Goal: Obtain resource: Download file/media

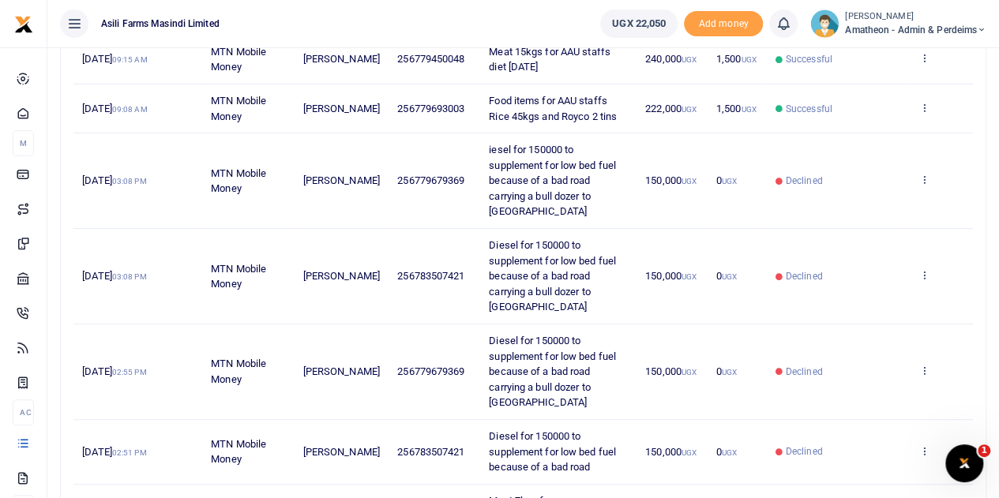
scroll to position [158, 0]
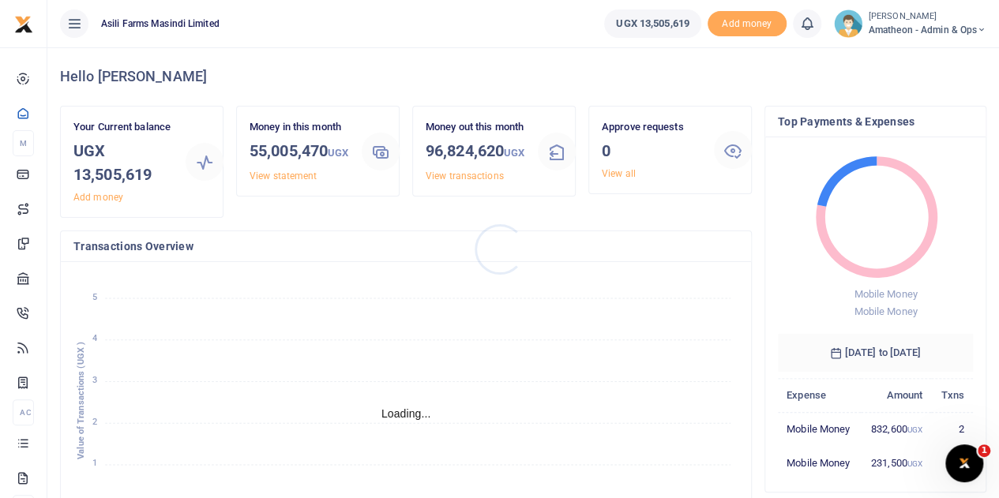
scroll to position [13, 13]
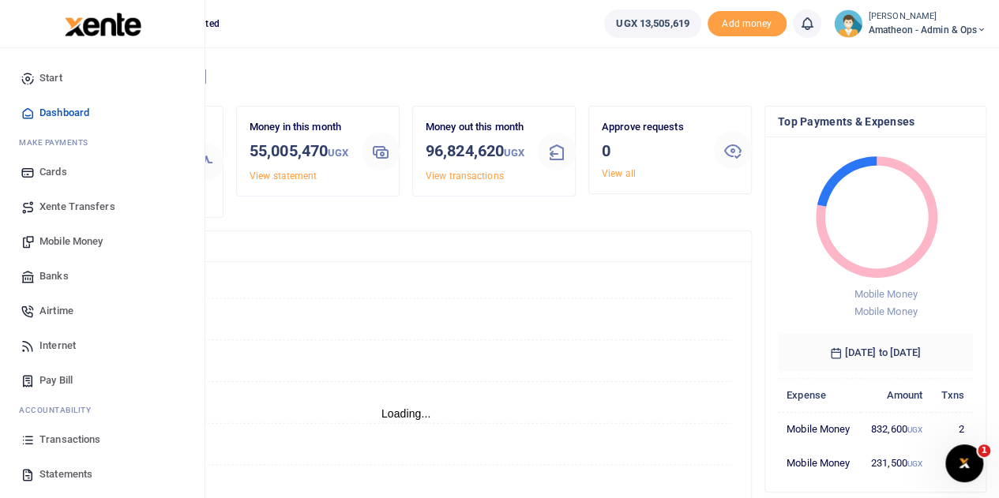
click at [52, 437] on span "Transactions" at bounding box center [69, 440] width 61 height 16
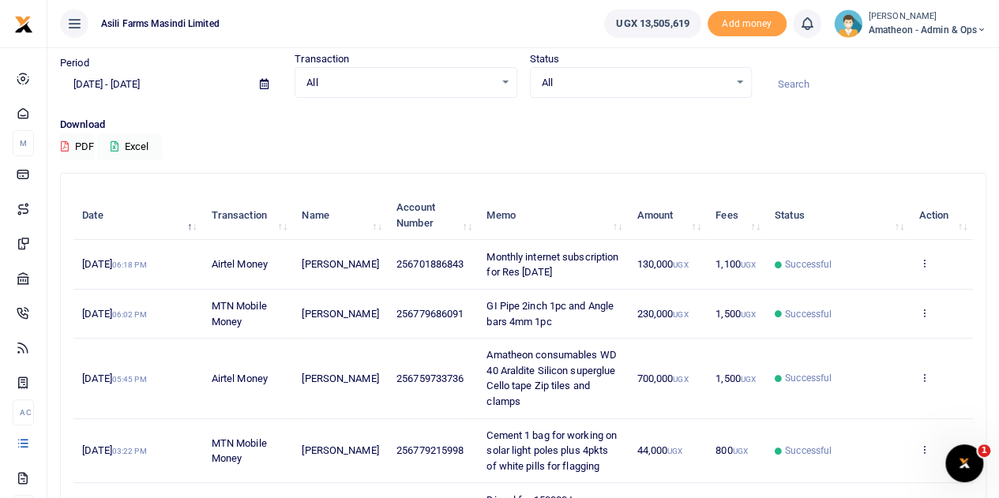
scroll to position [79, 0]
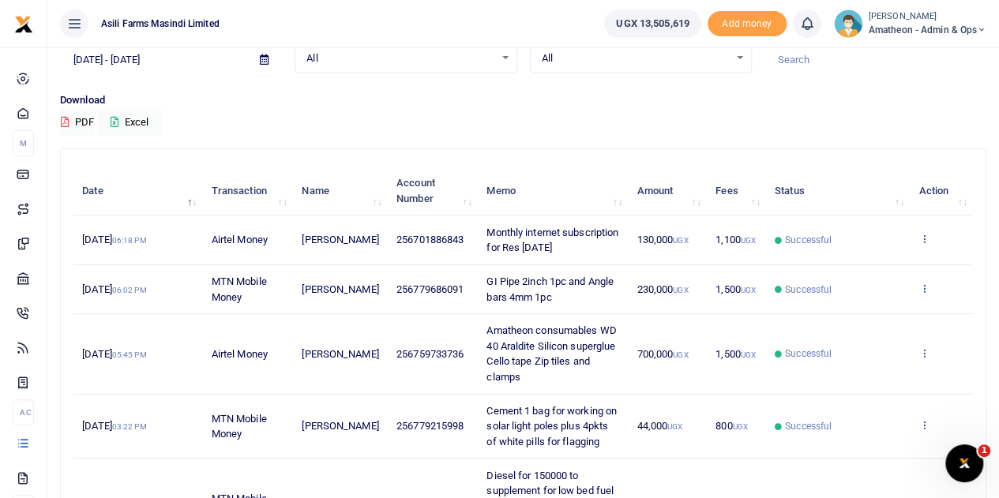
click at [922, 294] on icon at bounding box center [923, 288] width 10 height 11
click at [865, 321] on link "View details" at bounding box center [866, 330] width 125 height 22
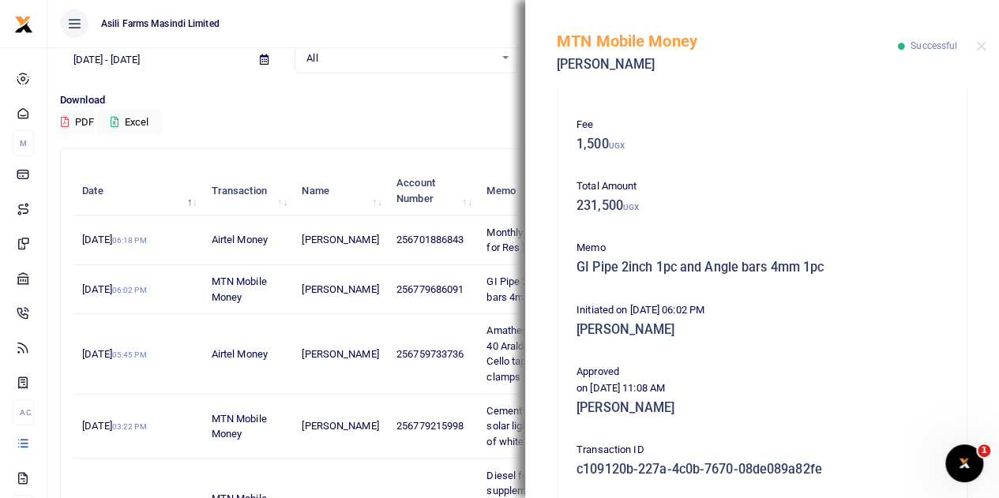
scroll to position [316, 0]
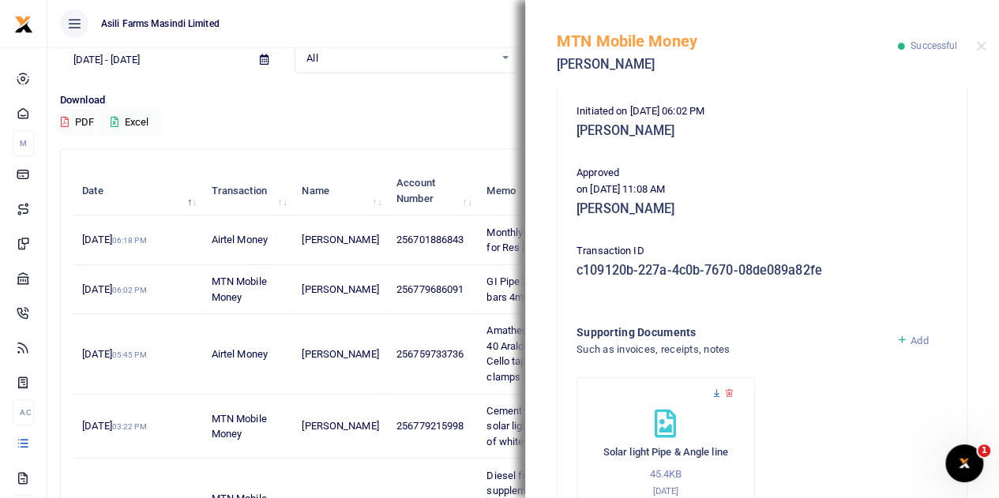
click at [715, 392] on icon at bounding box center [716, 394] width 10 height 10
